Goal: Task Accomplishment & Management: Manage account settings

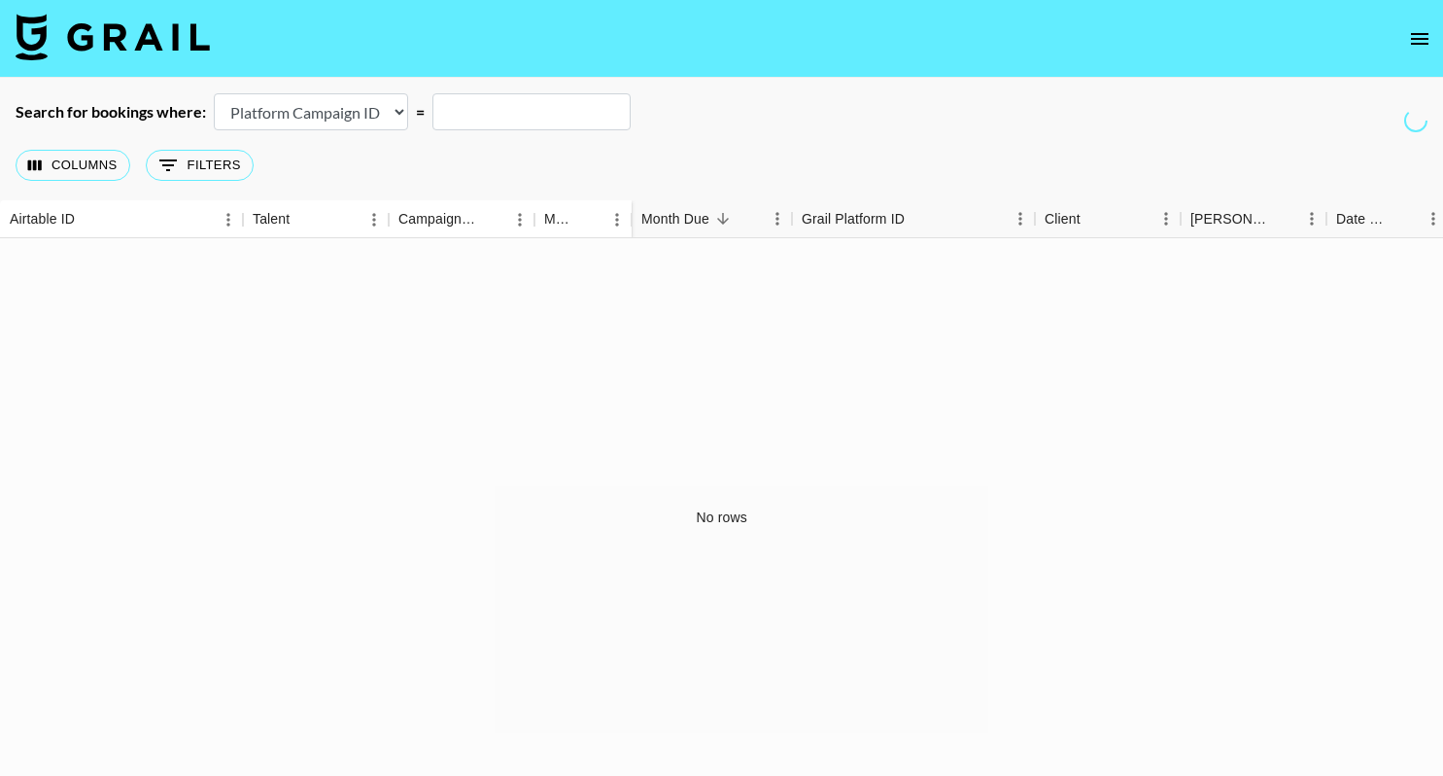
select select "campaignId"
click at [120, 32] on img at bounding box center [113, 37] width 194 height 47
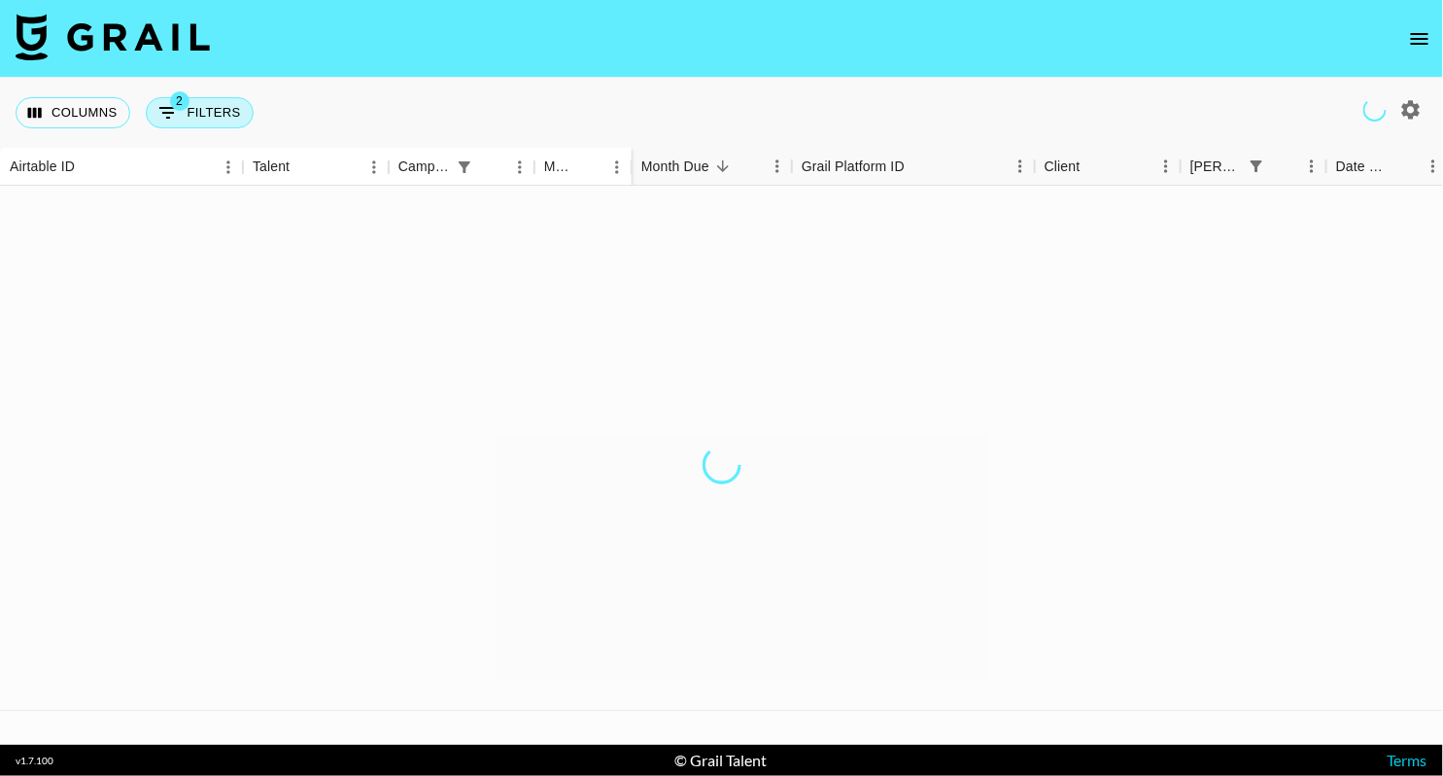
click at [223, 117] on button "2 Filters" at bounding box center [200, 112] width 108 height 31
select select "or"
select select "bookerId"
select select "or"
select select "campaign"
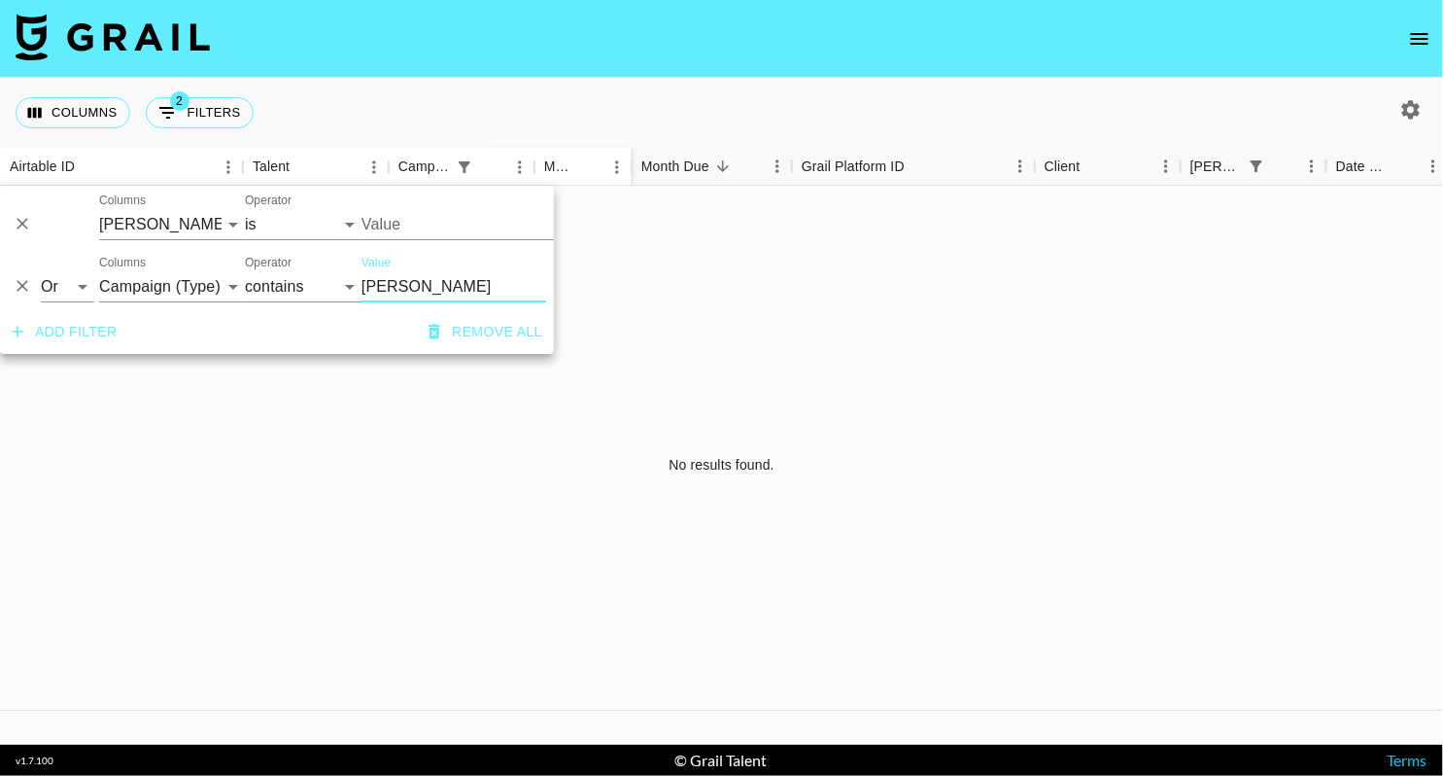
click at [22, 220] on icon "Delete" at bounding box center [22, 224] width 19 height 19
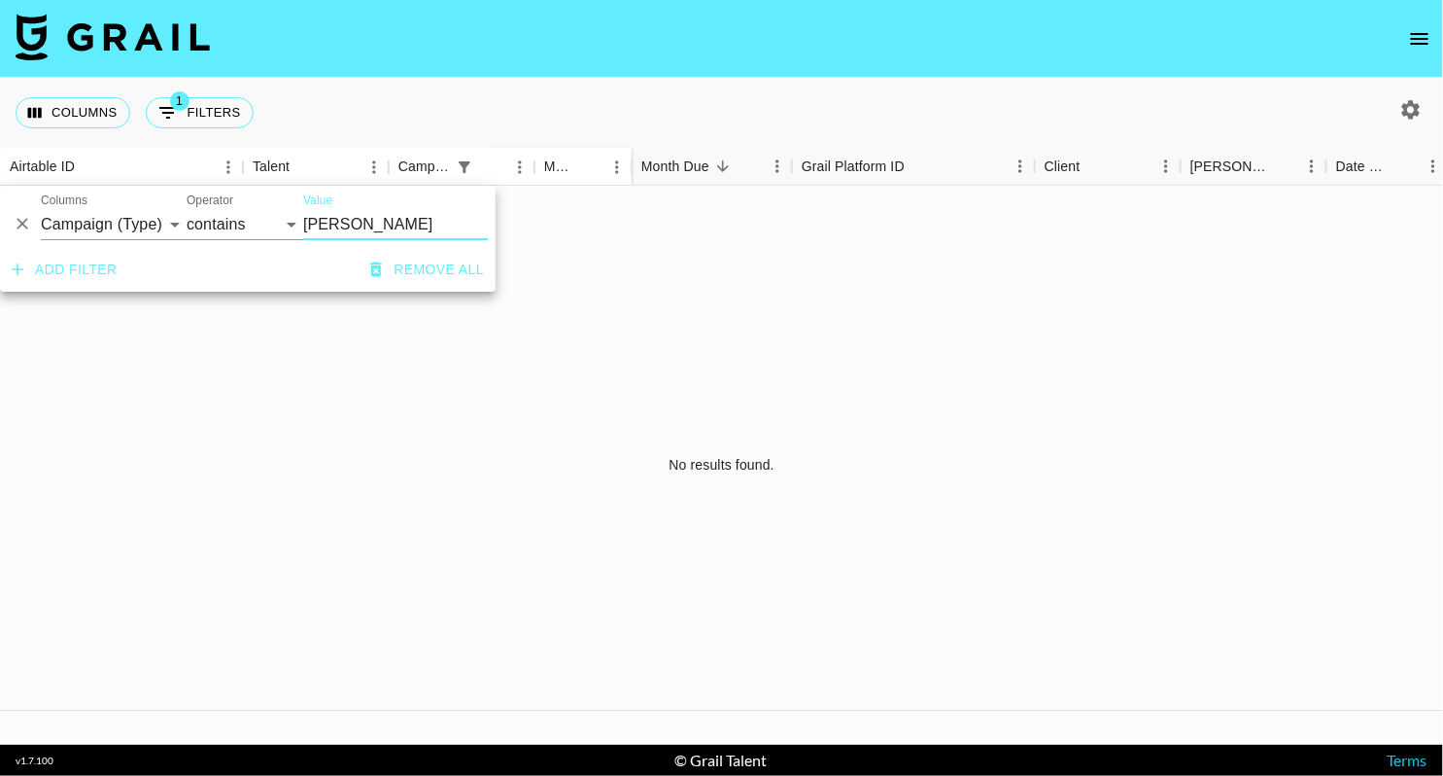
click at [396, 229] on input "[PERSON_NAME]" at bounding box center [395, 224] width 185 height 31
click at [397, 230] on input "[PERSON_NAME]" at bounding box center [395, 224] width 185 height 31
paste input "Sienna - The Marias"
type input "Sienna - The Marias"
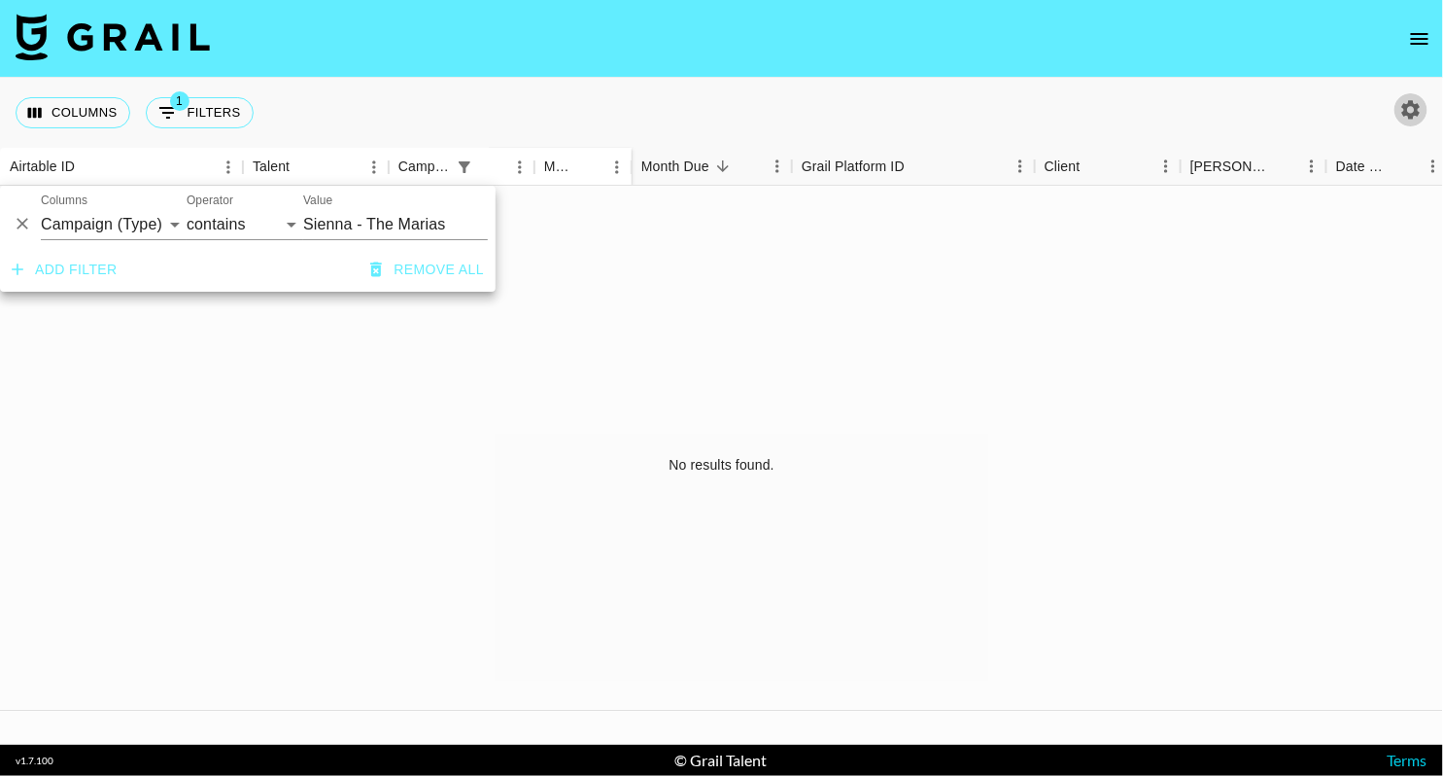
click at [1409, 102] on icon "button" at bounding box center [1412, 109] width 18 height 18
select select "[DATE]"
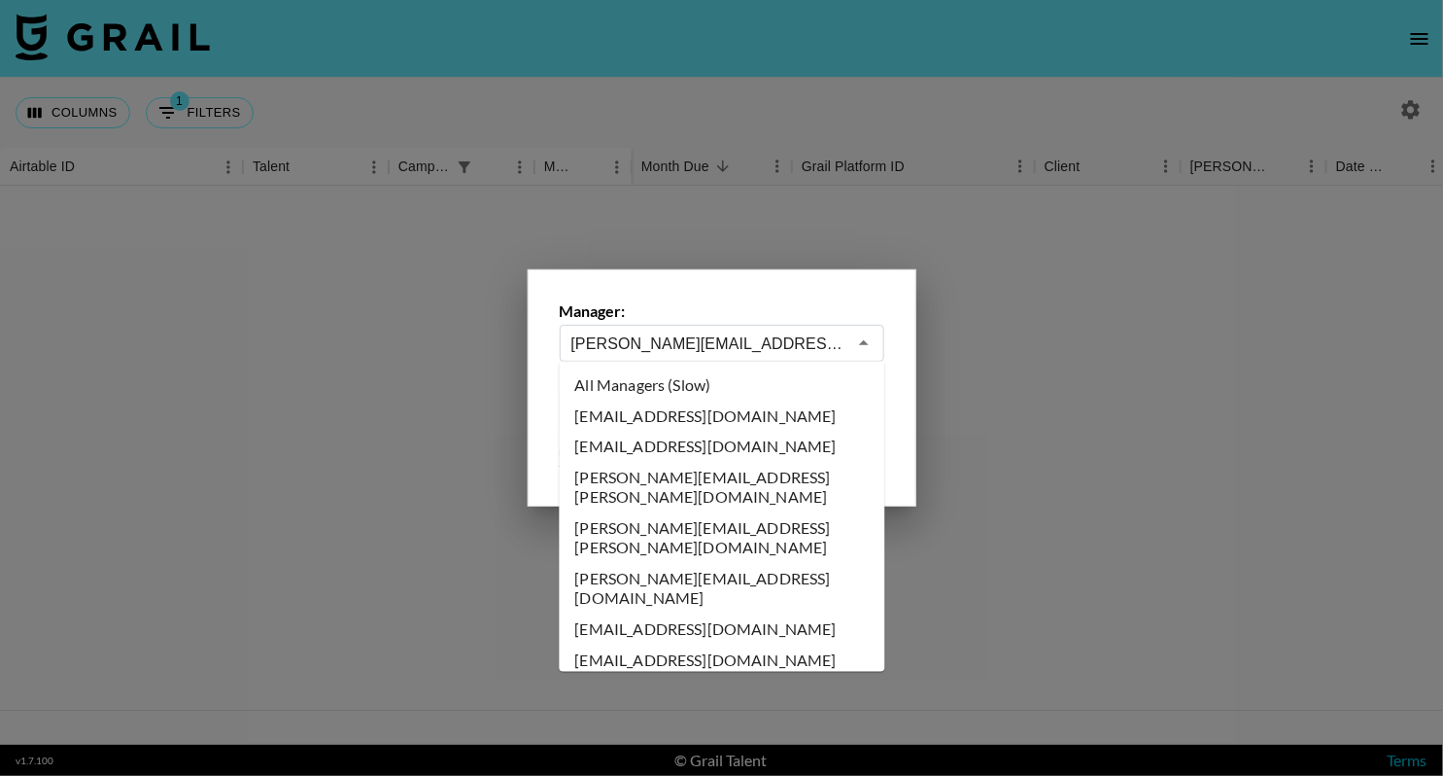
click at [782, 351] on input "[PERSON_NAME][EMAIL_ADDRESS][DOMAIN_NAME]" at bounding box center [709, 343] width 275 height 22
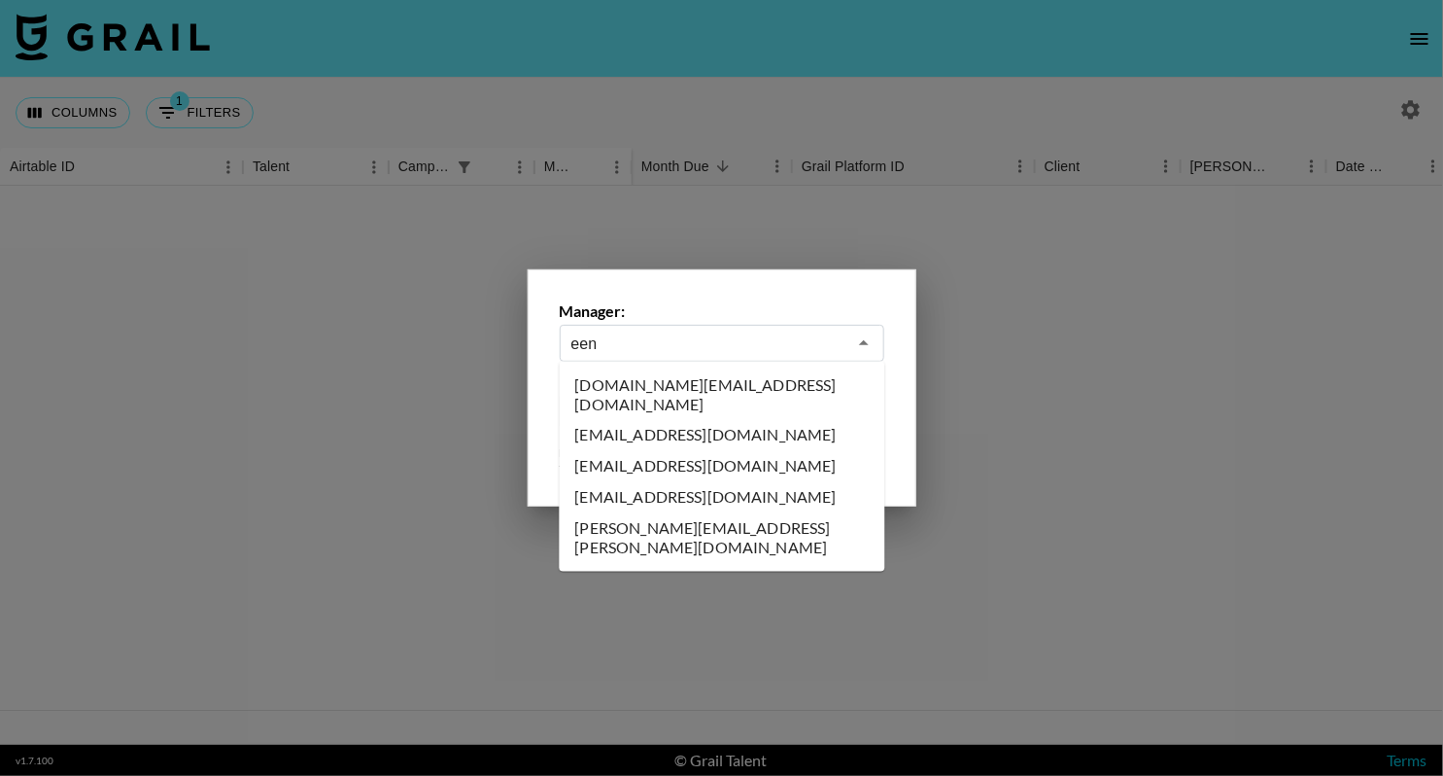
click at [674, 482] on li "[EMAIL_ADDRESS][DOMAIN_NAME]" at bounding box center [723, 497] width 326 height 31
type input "[EMAIL_ADDRESS][DOMAIN_NAME]"
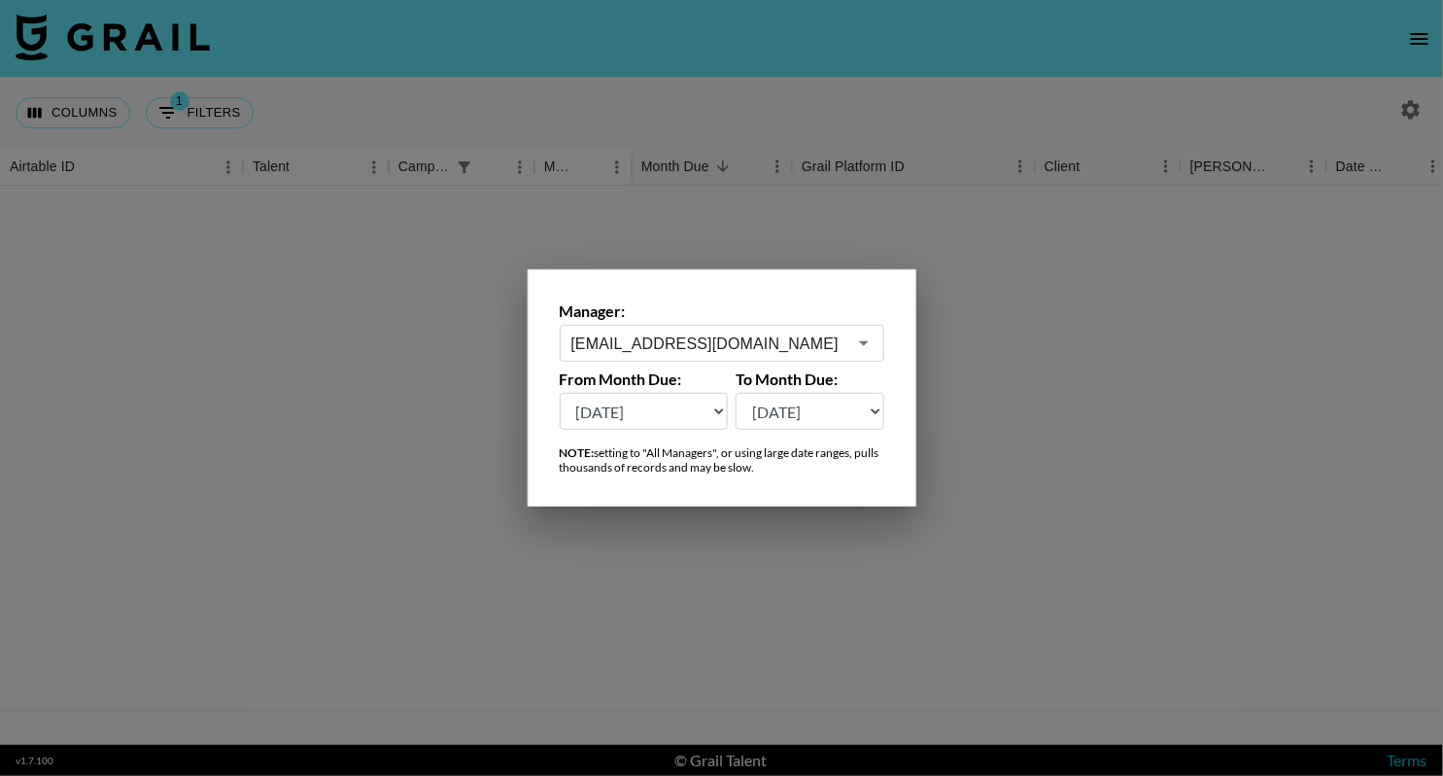
click at [948, 329] on div at bounding box center [721, 388] width 1443 height 776
click at [946, 278] on div at bounding box center [722, 465] width 1444 height 559
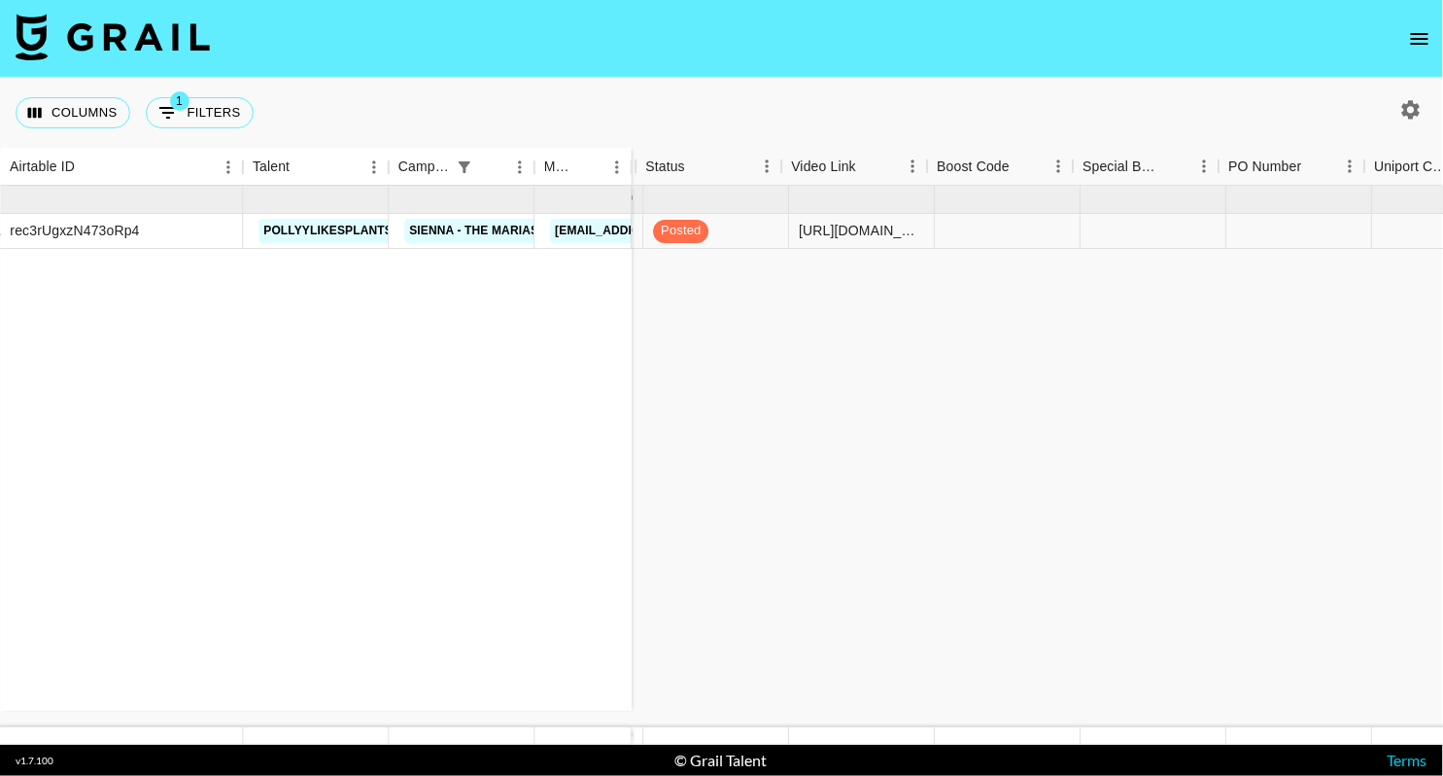
scroll to position [0, 2342]
click at [1406, 239] on icon "select merge strategy" at bounding box center [1405, 231] width 23 height 23
click at [1373, 411] on div "Approve" at bounding box center [1363, 411] width 59 height 23
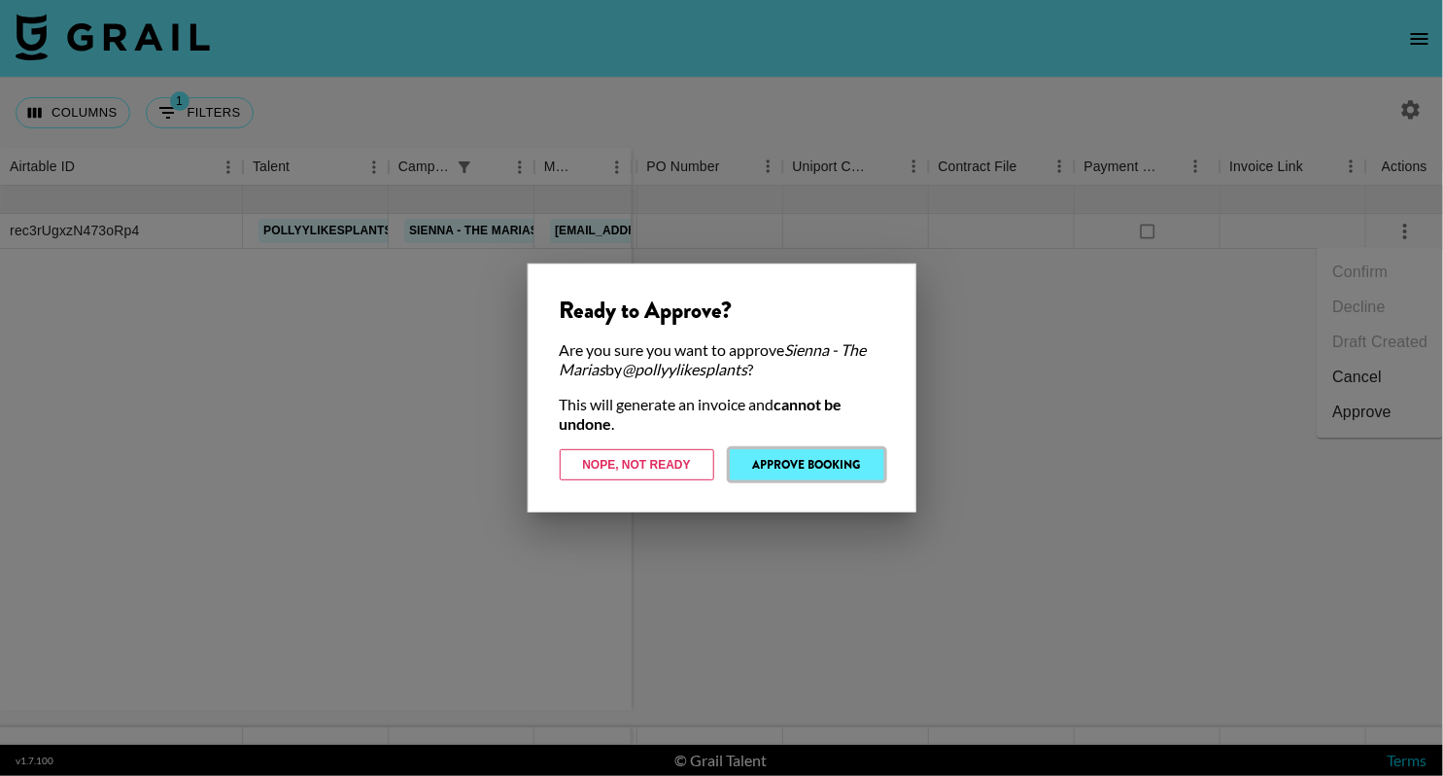
click at [850, 474] on button "Approve Booking" at bounding box center [807, 464] width 155 height 31
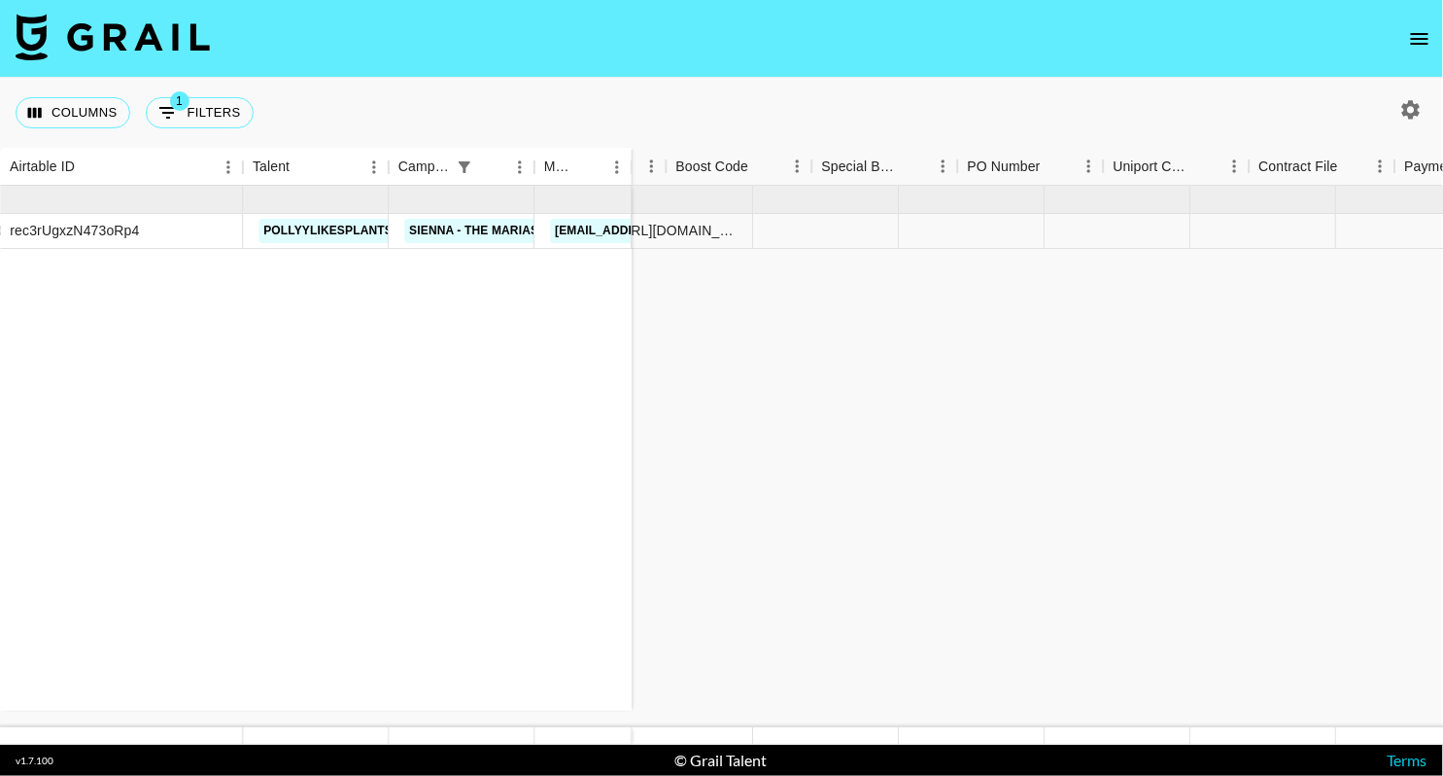
scroll to position [0, 1698]
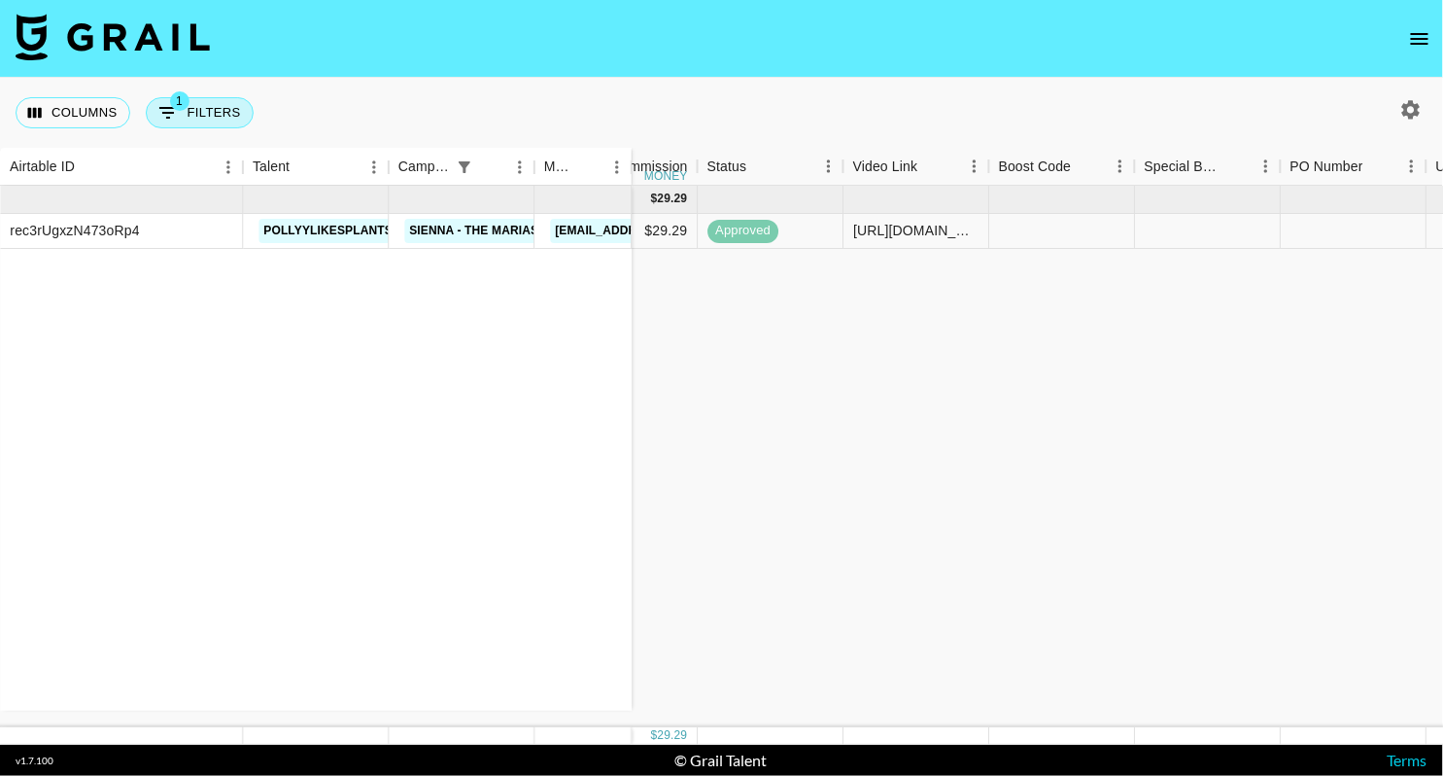
click at [212, 100] on button "1 Filters" at bounding box center [200, 112] width 108 height 31
select select "campaign"
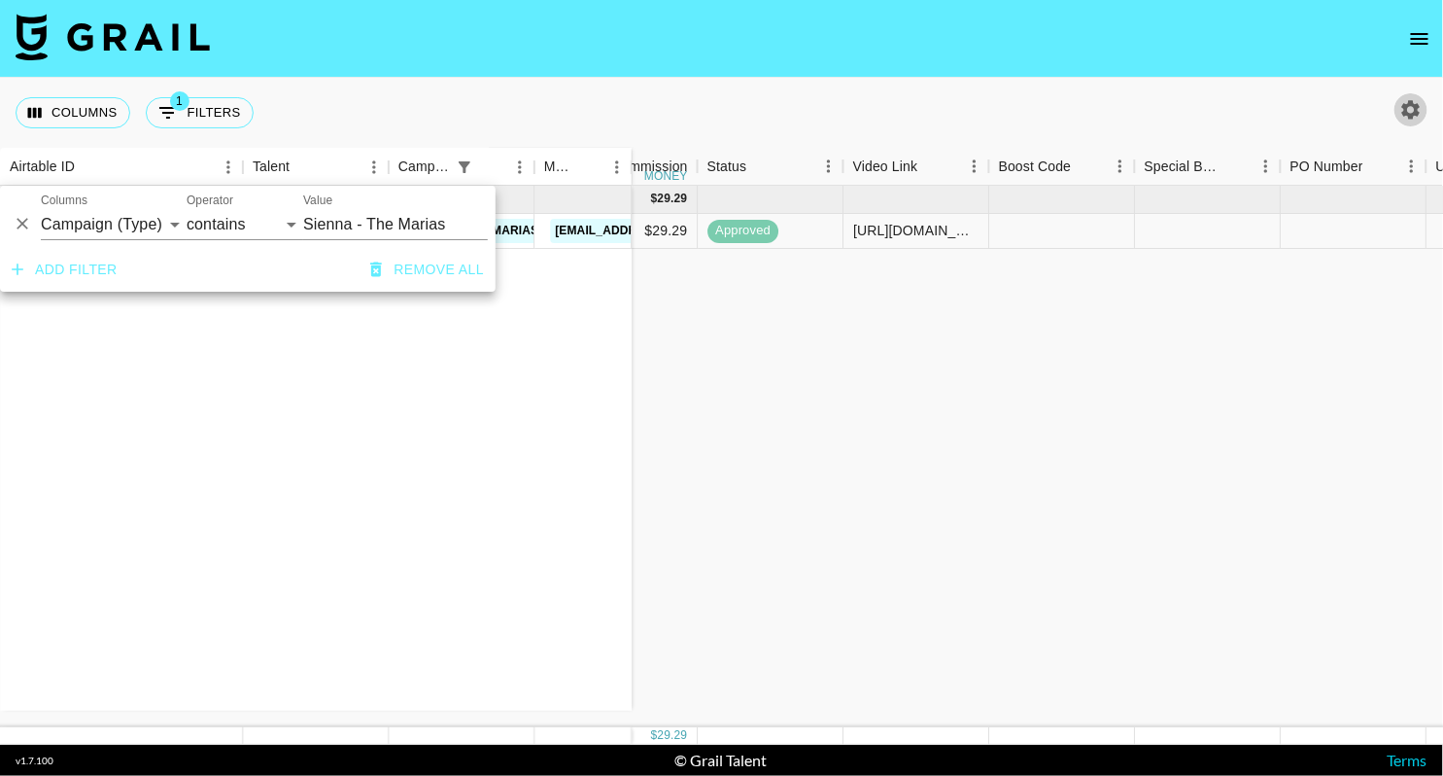
click at [1419, 110] on icon "button" at bounding box center [1411, 109] width 23 height 23
select select "[DATE]"
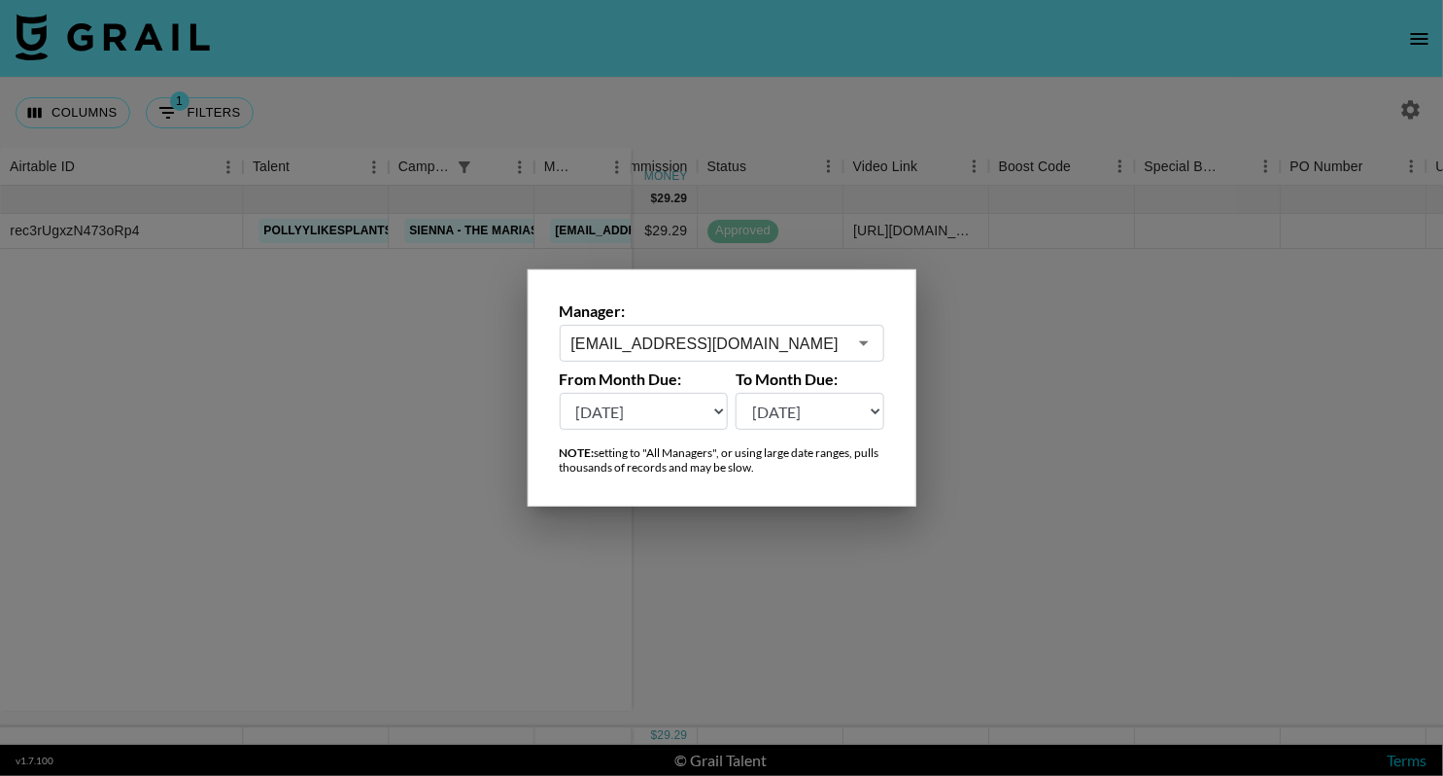
click at [744, 355] on div "[EMAIL_ADDRESS][DOMAIN_NAME] ​" at bounding box center [722, 343] width 325 height 37
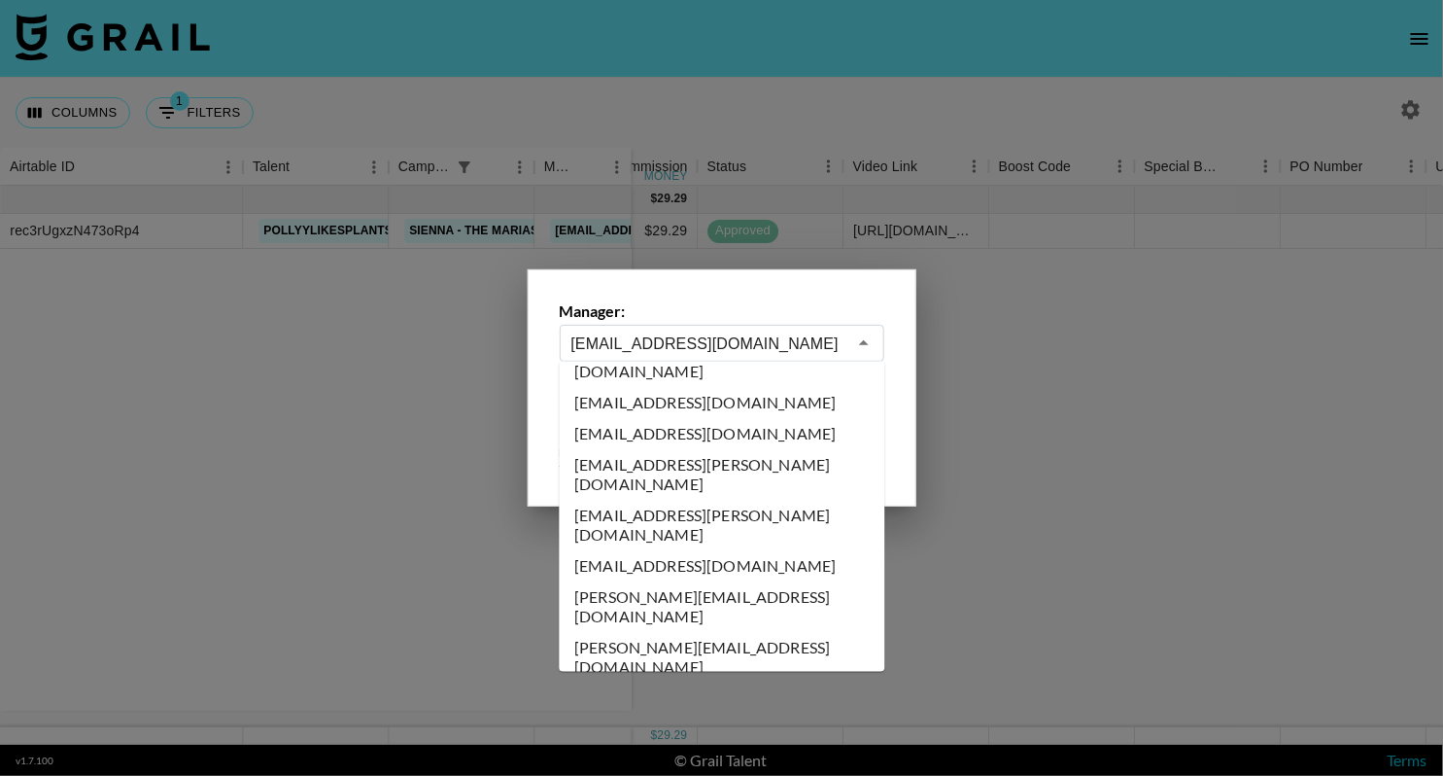
scroll to position [0, 0]
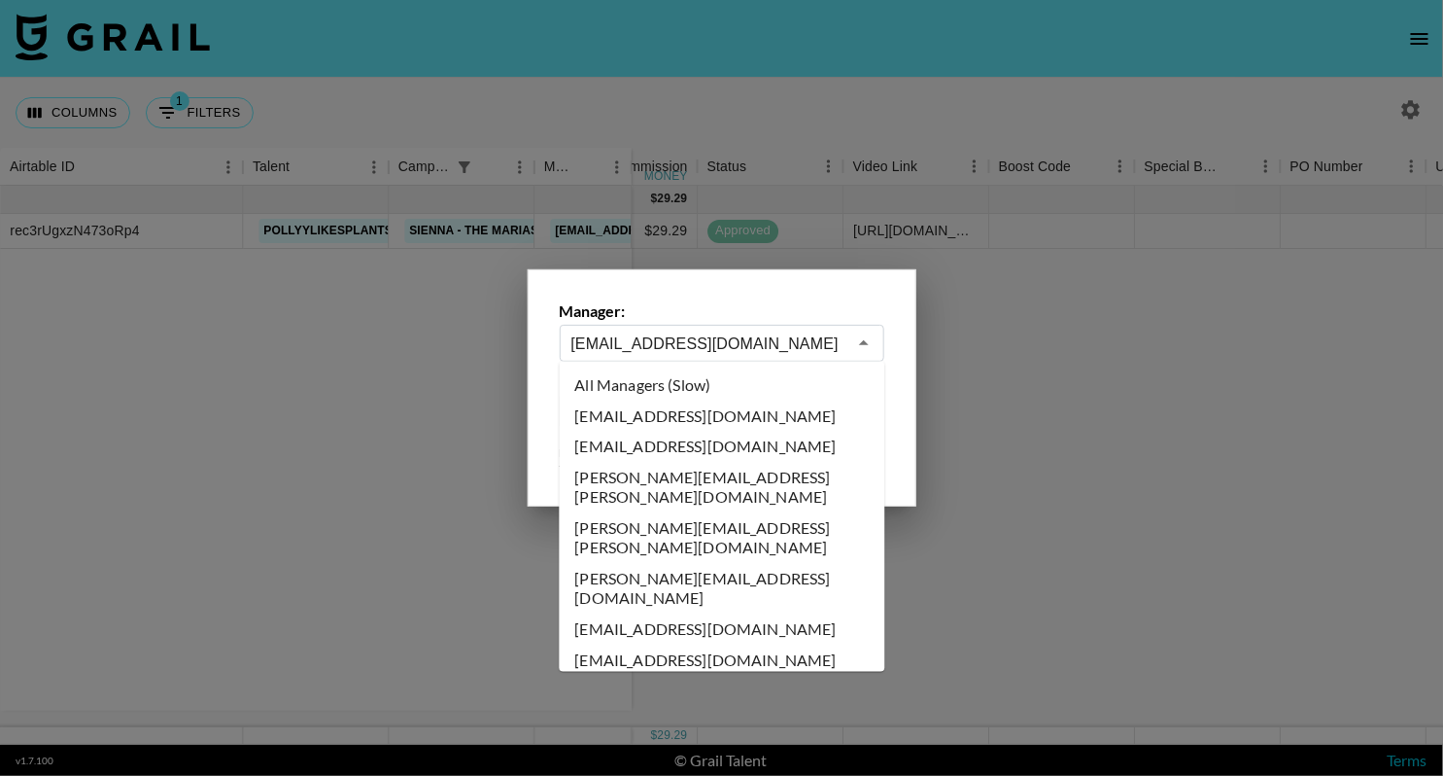
click at [674, 367] on ul "All Managers (Slow) [EMAIL_ADDRESS][DOMAIN_NAME] [PERSON_NAME][EMAIL_ADDRESS][D…" at bounding box center [723, 517] width 326 height 310
click at [677, 395] on li "All Managers (Slow)" at bounding box center [723, 384] width 326 height 31
type input "All Managers (Slow)"
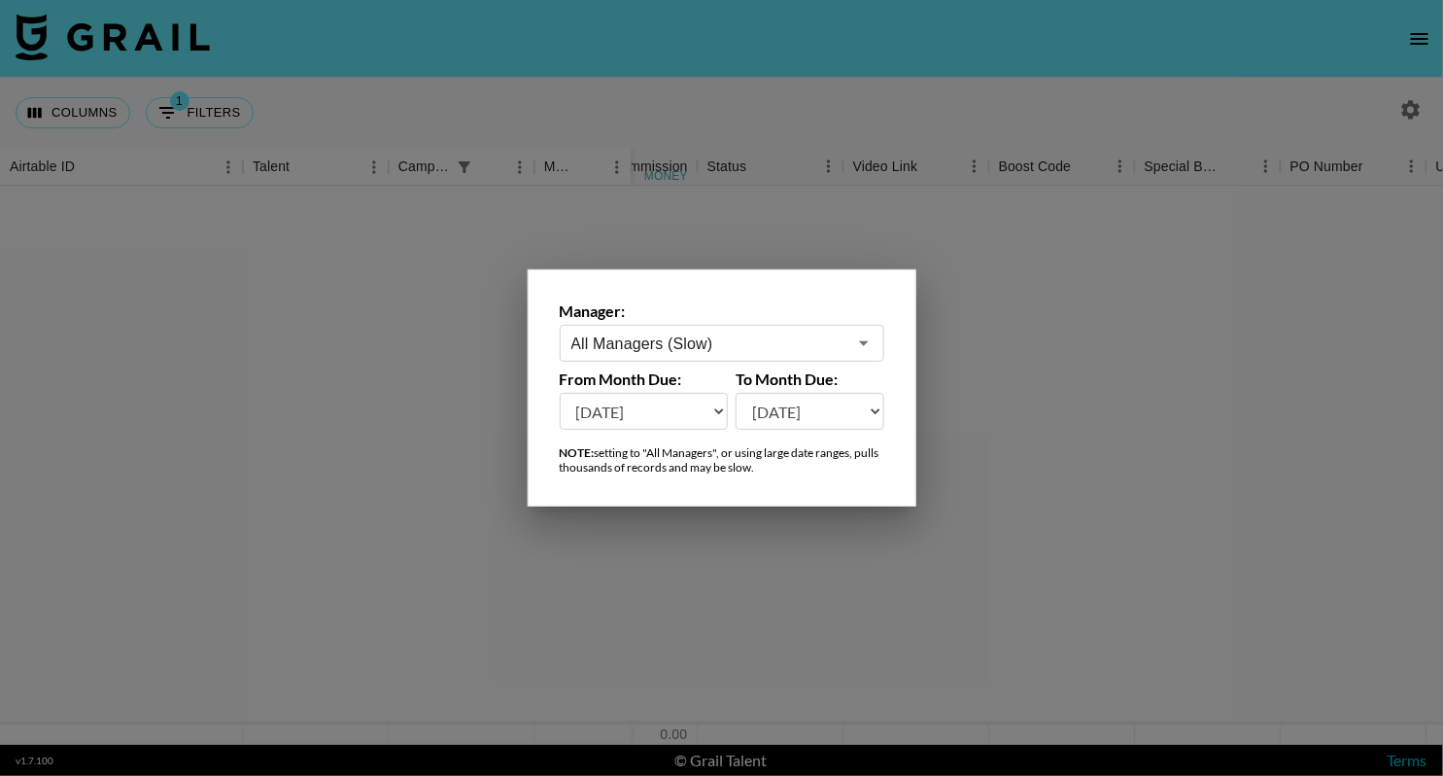
click at [592, 79] on div at bounding box center [721, 388] width 1443 height 776
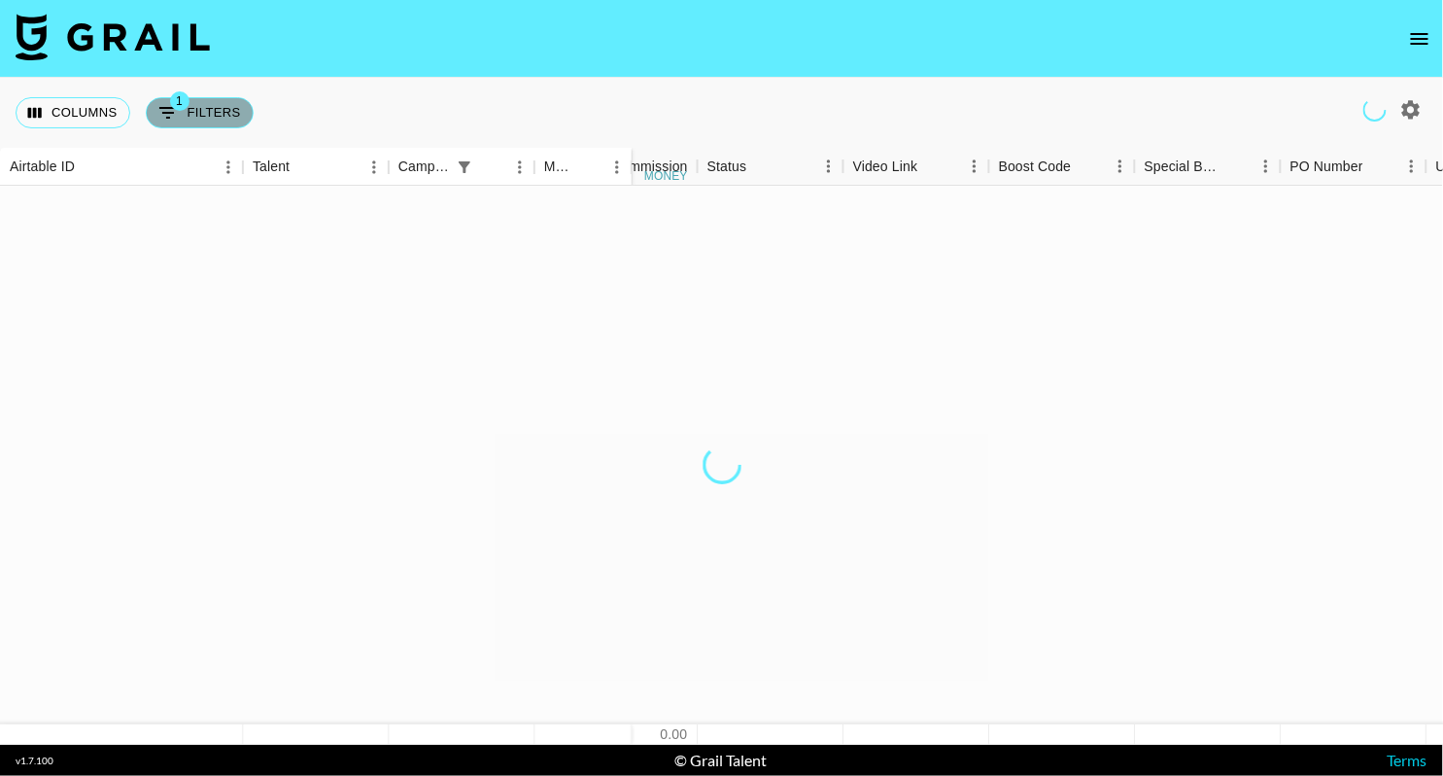
click at [204, 123] on button "1 Filters" at bounding box center [200, 112] width 108 height 31
select select "campaign"
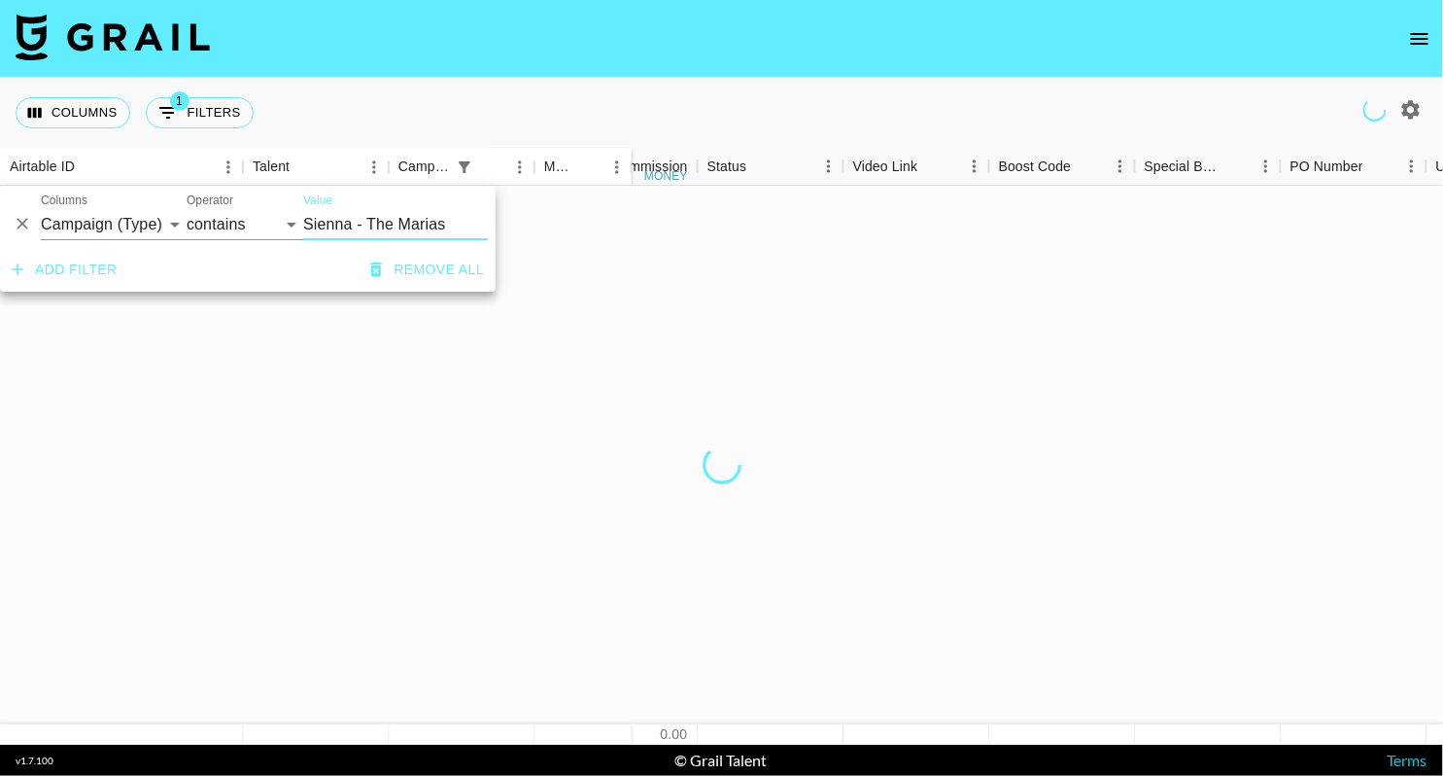
click at [385, 218] on input "Sienna - The Marias" at bounding box center [395, 224] width 185 height 31
click at [384, 218] on input "Sienna - The Marias" at bounding box center [395, 224] width 185 height 31
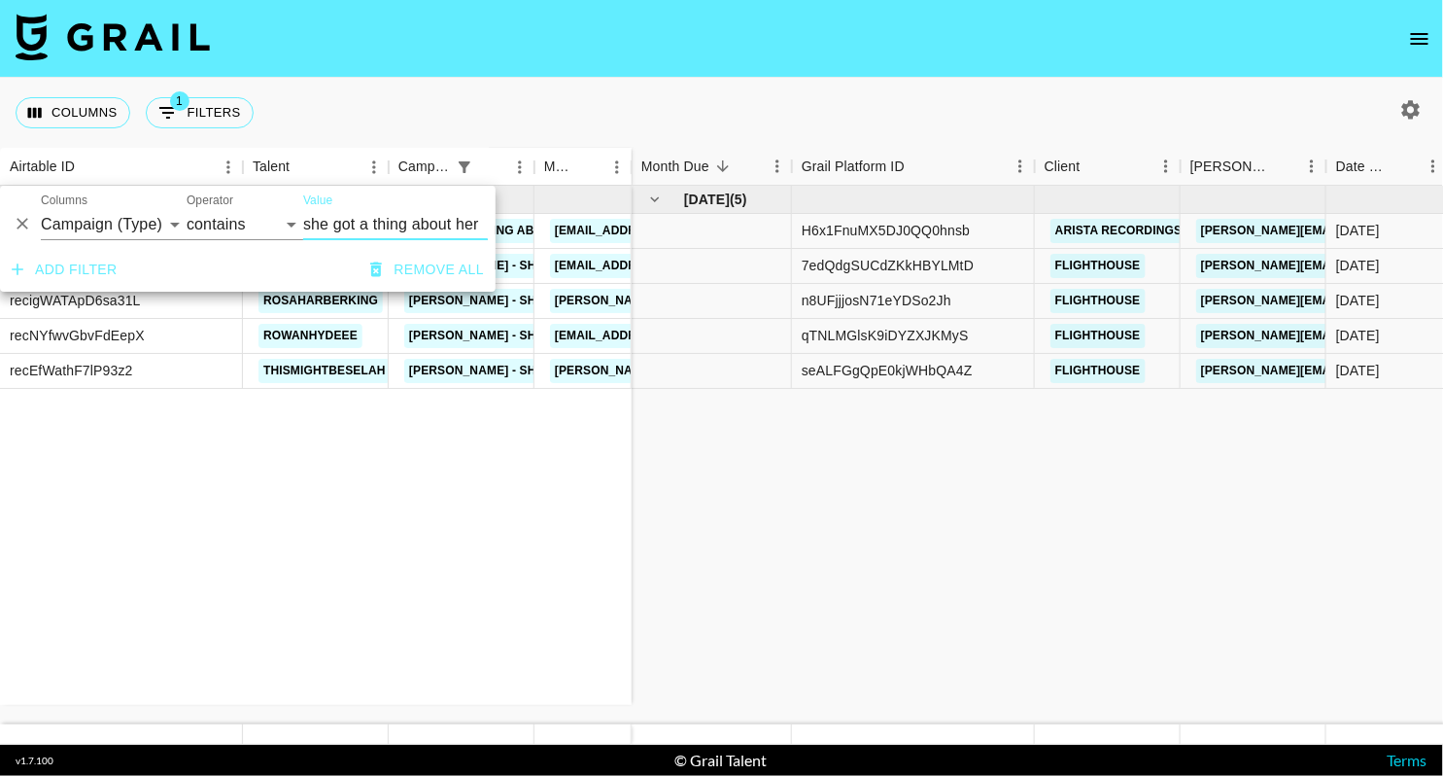
type input "she got a thing about her"
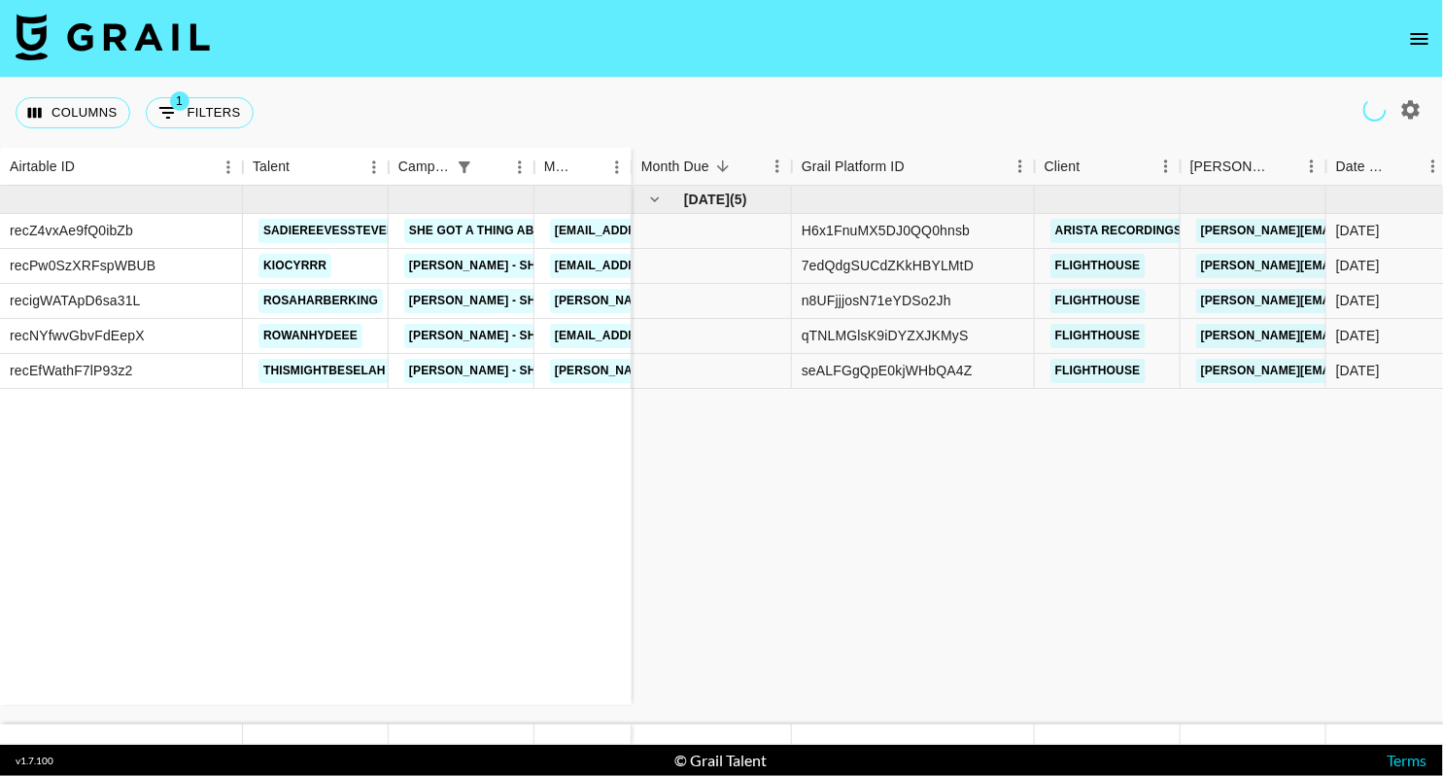
click at [770, 79] on div "Columns 1 Filters + Booking" at bounding box center [721, 113] width 1443 height 70
